Goal: Transaction & Acquisition: Purchase product/service

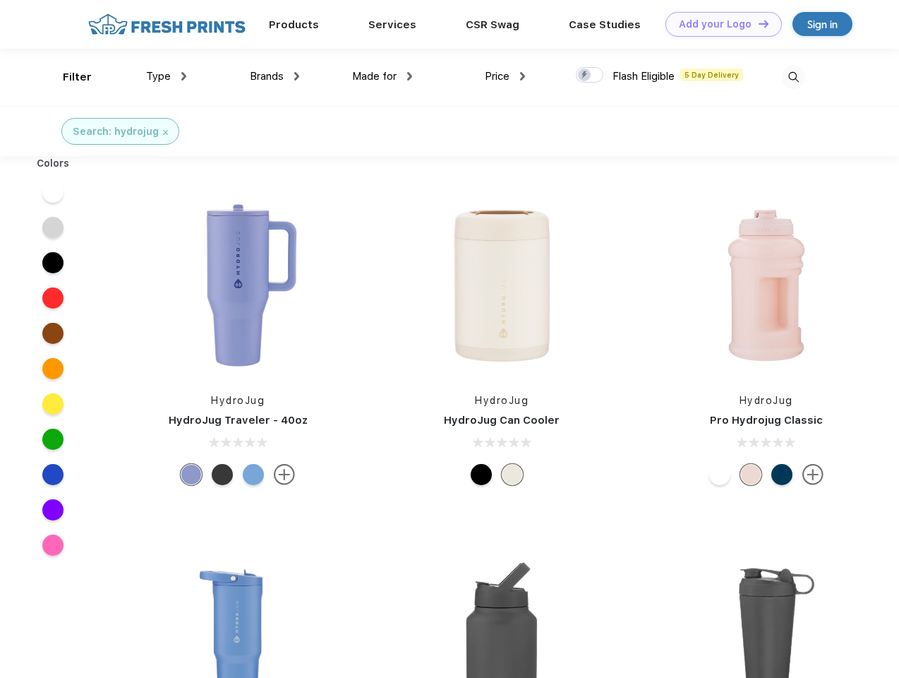
scroll to position [1, 0]
click at [719, 24] on link "Add your Logo Design Tool" at bounding box center [724, 24] width 116 height 25
click at [0, 0] on div "Design Tool" at bounding box center [0, 0] width 0 height 0
click at [757, 23] on link "Add your Logo Design Tool" at bounding box center [724, 24] width 116 height 25
click at [68, 77] on div "Filter" at bounding box center [77, 77] width 29 height 16
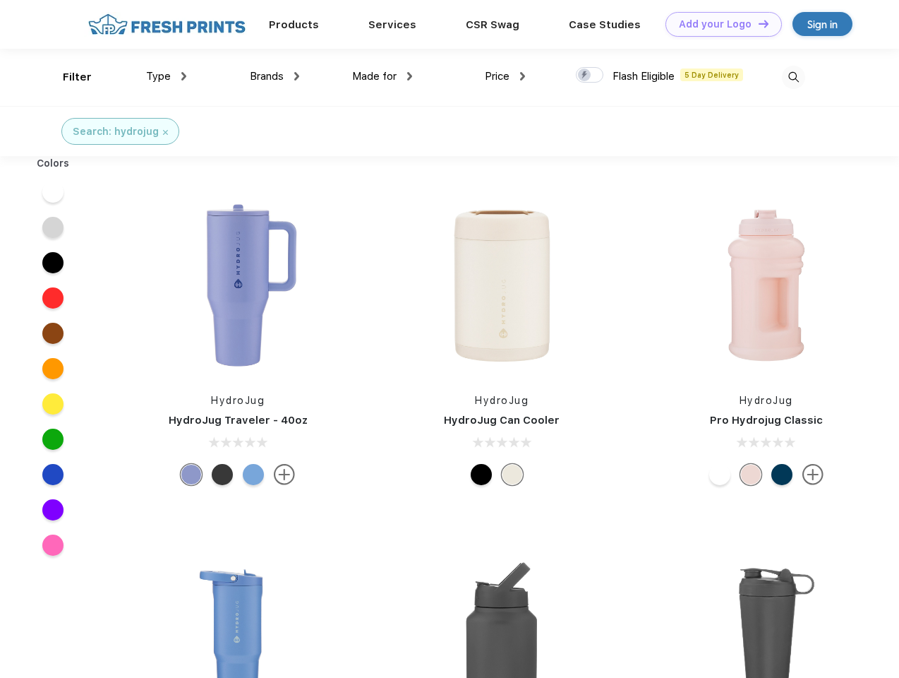
click at [167, 76] on span "Type" at bounding box center [158, 76] width 25 height 13
click at [275, 76] on span "Brands" at bounding box center [267, 76] width 34 height 13
click at [383, 76] on span "Made for" at bounding box center [374, 76] width 44 height 13
click at [505, 76] on span "Price" at bounding box center [497, 76] width 25 height 13
click at [590, 76] on div at bounding box center [590, 75] width 28 height 16
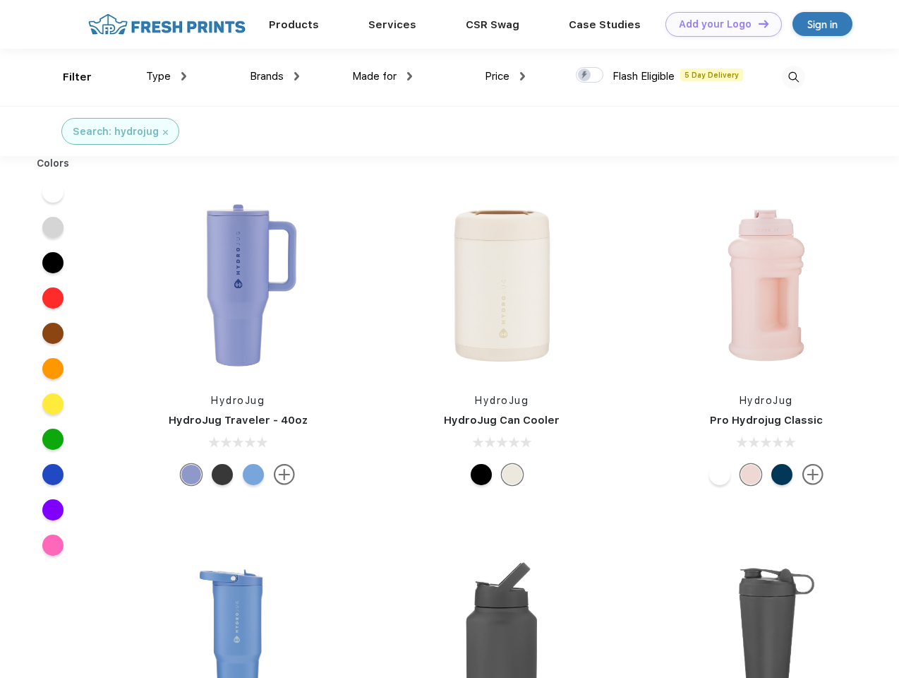
click at [585, 76] on input "checkbox" at bounding box center [580, 70] width 9 height 9
click at [794, 77] on img at bounding box center [793, 77] width 23 height 23
